Goal: Task Accomplishment & Management: Manage account settings

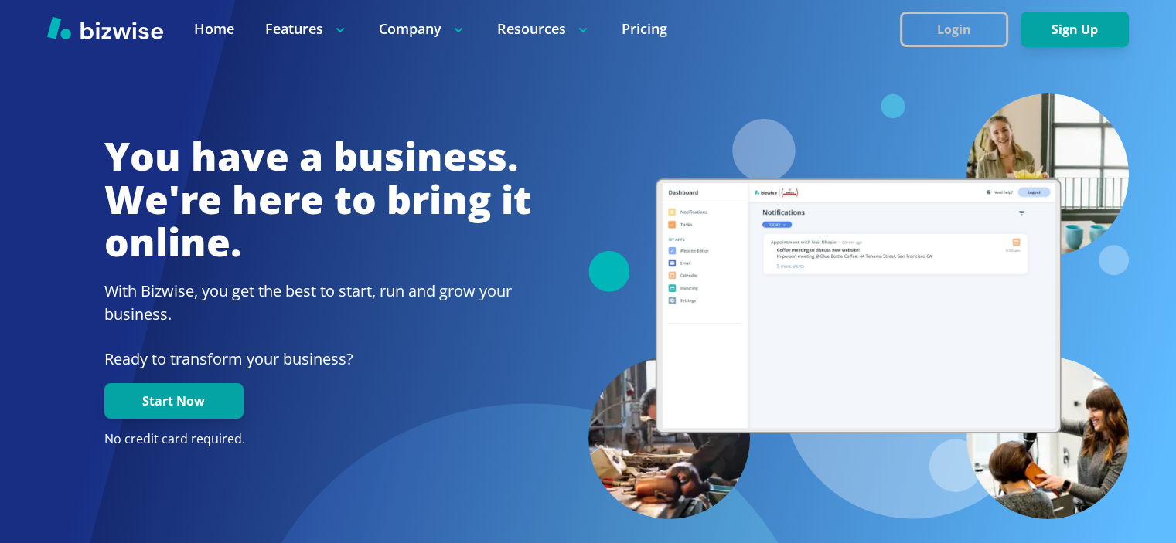
click at [970, 28] on button "Login" at bounding box center [954, 30] width 108 height 36
